Goal: Transaction & Acquisition: Purchase product/service

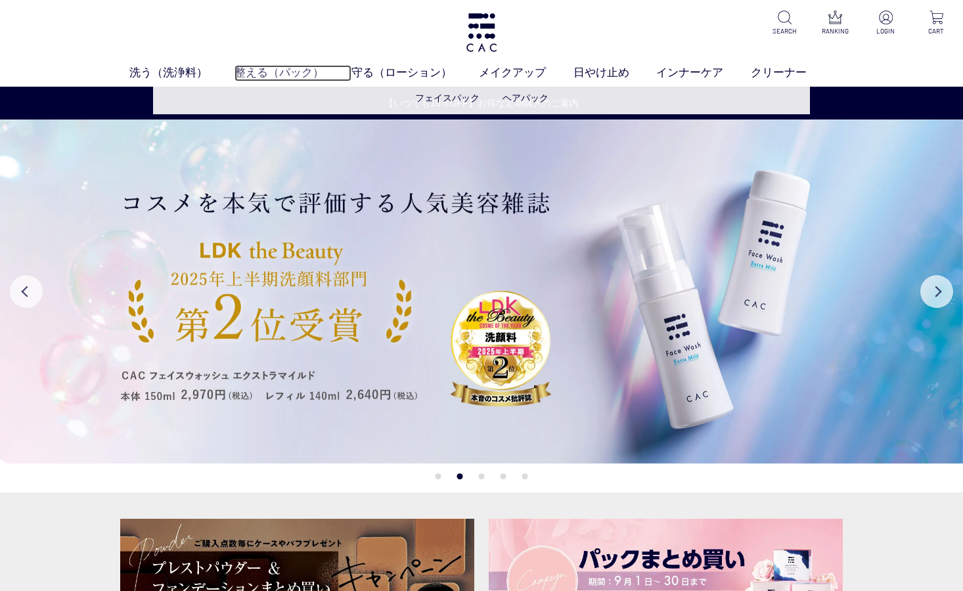
click at [267, 68] on link "整える（パック）" at bounding box center [292, 73] width 116 height 16
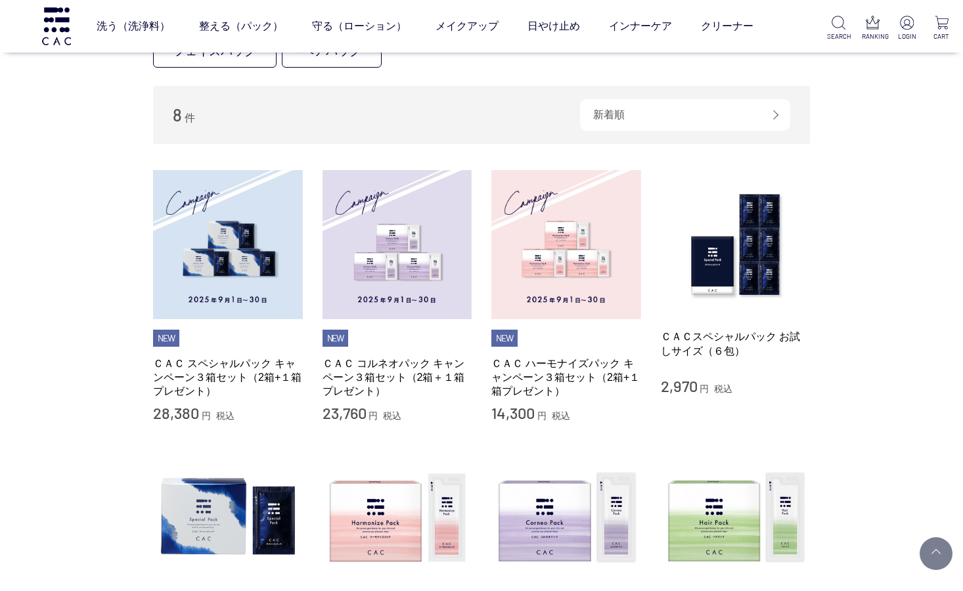
scroll to position [197, 0]
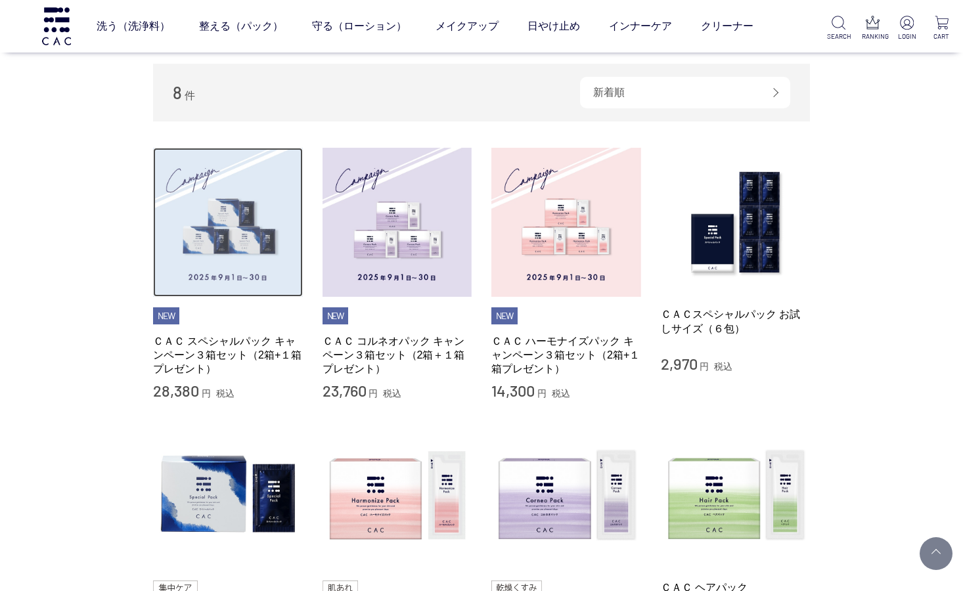
click at [219, 233] on img at bounding box center [228, 223] width 150 height 150
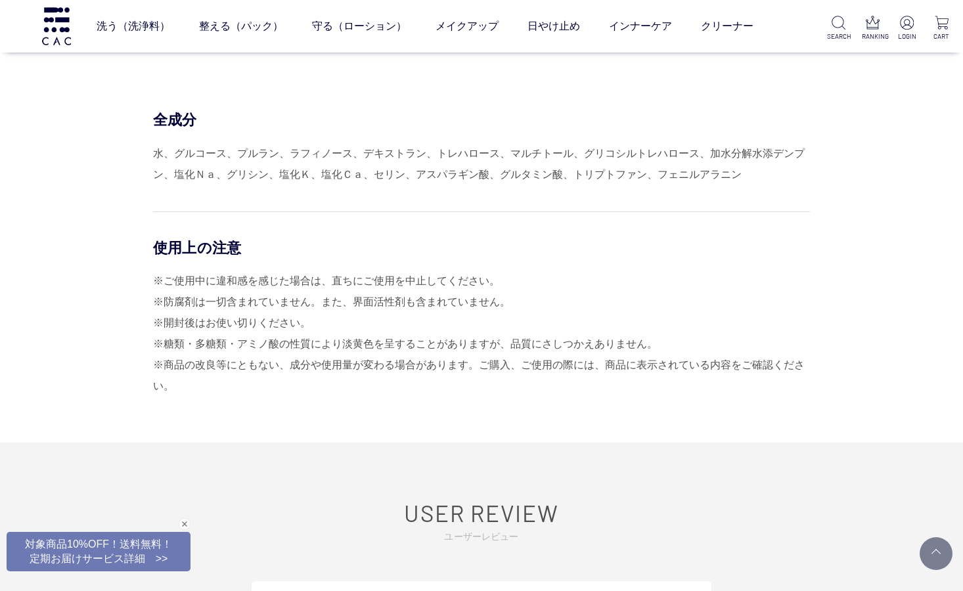
scroll to position [5187, 0]
